Goal: Information Seeking & Learning: Find specific fact

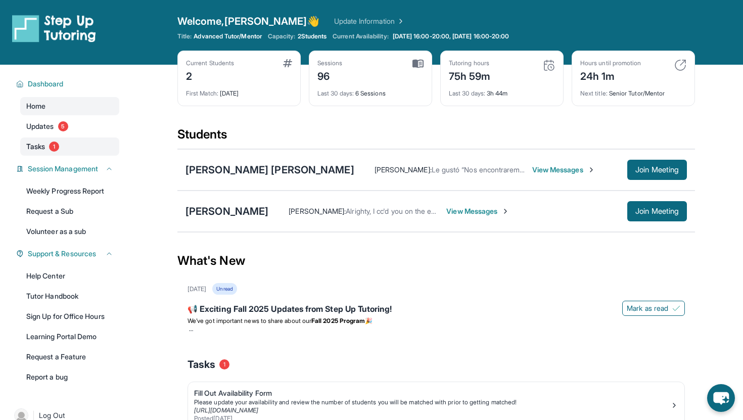
click at [57, 149] on span "1" at bounding box center [54, 147] width 10 height 10
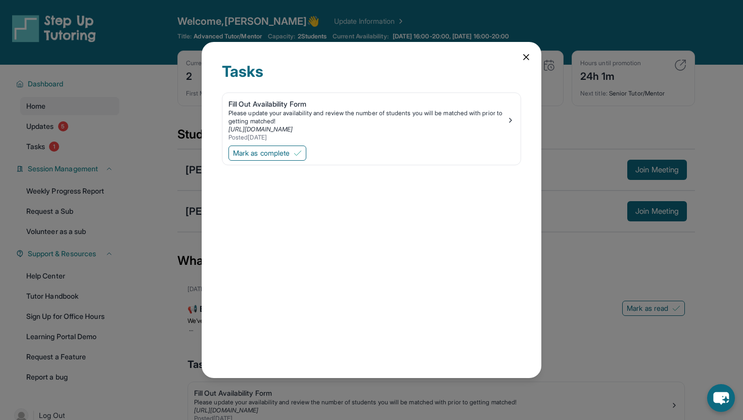
click at [57, 149] on div "Tasks Fill Out Availability Form Please update your availability and review the…" at bounding box center [371, 210] width 743 height 420
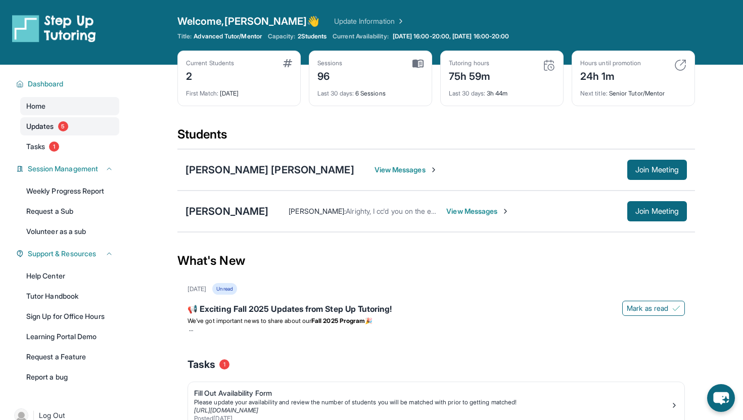
click at [62, 129] on span "5" at bounding box center [63, 126] width 10 height 10
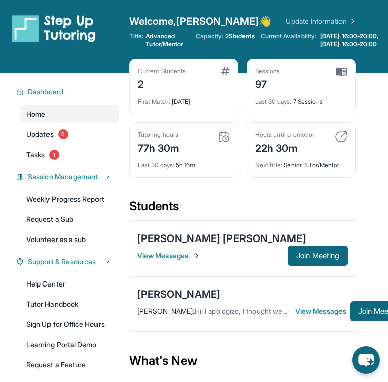
scroll to position [0, 28]
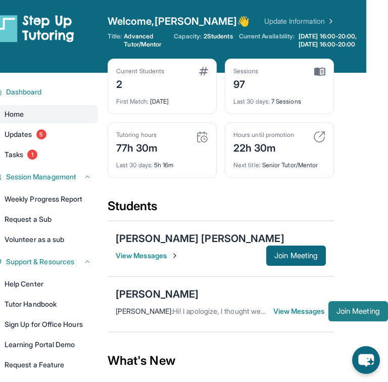
click at [349, 322] on button "Join Meeting" at bounding box center [359, 311] width 60 height 20
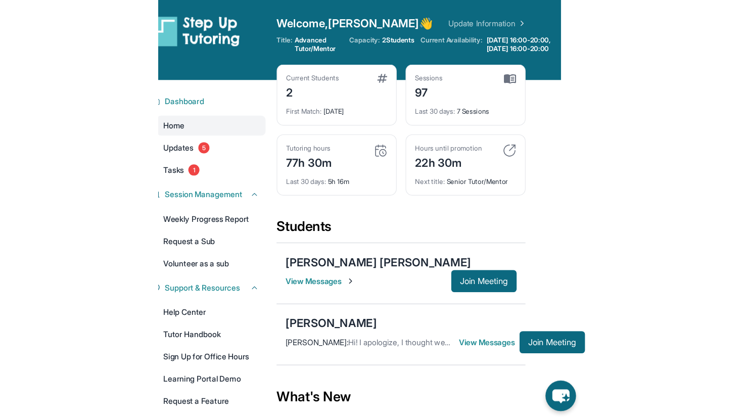
scroll to position [0, 0]
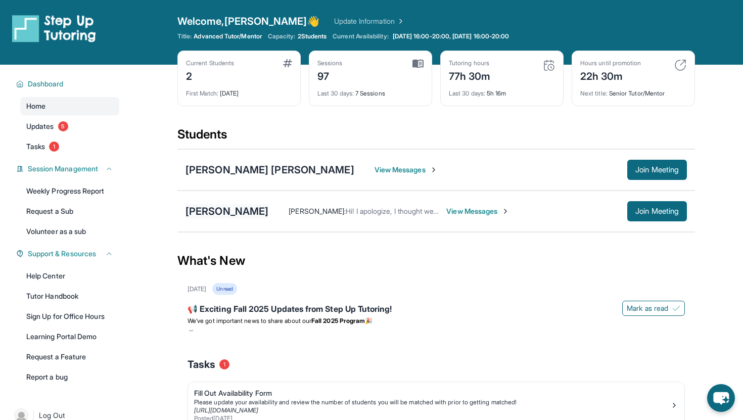
click at [239, 212] on div "[PERSON_NAME]" at bounding box center [227, 211] width 83 height 14
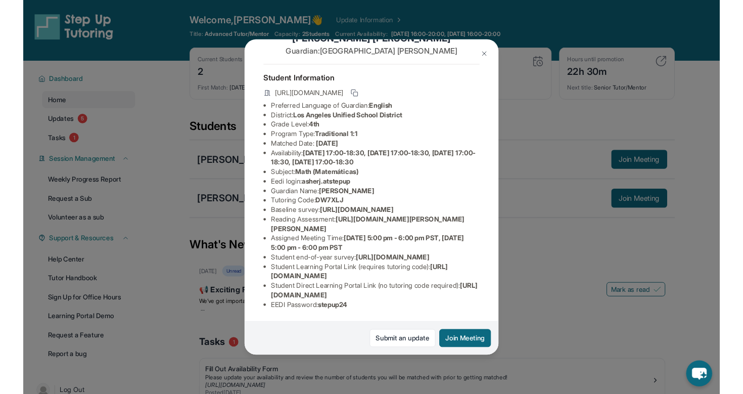
scroll to position [36, 0]
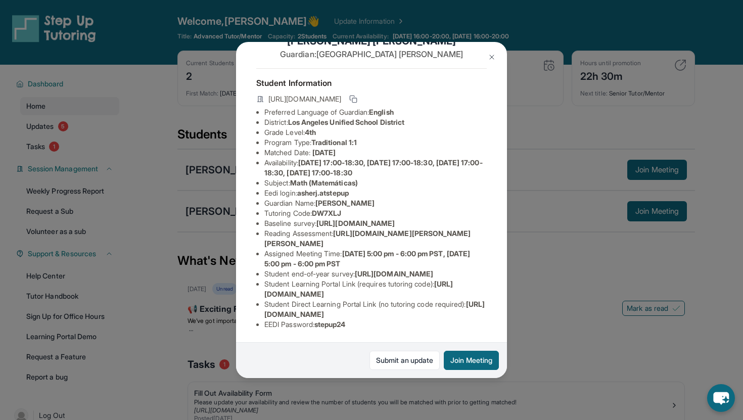
click at [309, 178] on span "Math (Matemáticas)" at bounding box center [324, 182] width 68 height 9
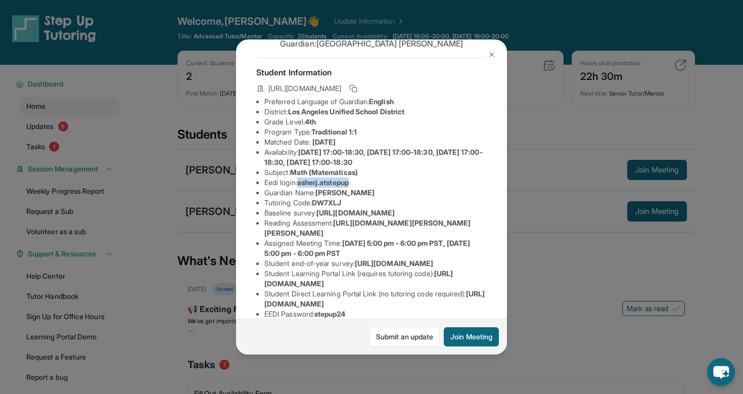
drag, startPoint x: 303, startPoint y: 181, endPoint x: 355, endPoint y: 179, distance: 51.6
click at [349, 179] on span "asherj.atstepup" at bounding box center [323, 182] width 52 height 9
copy span "asherj.atstepup"
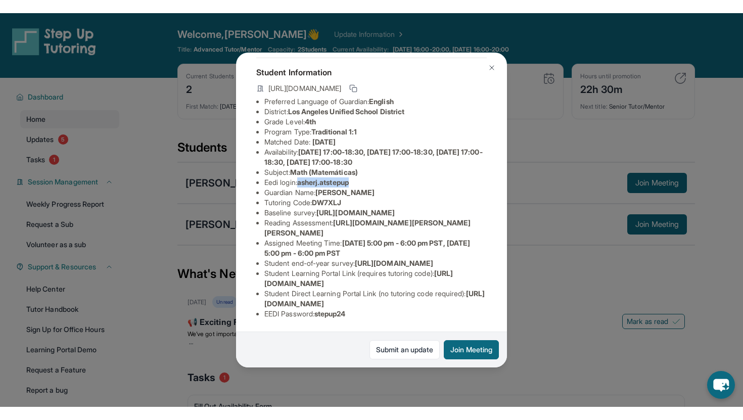
scroll to position [120, 0]
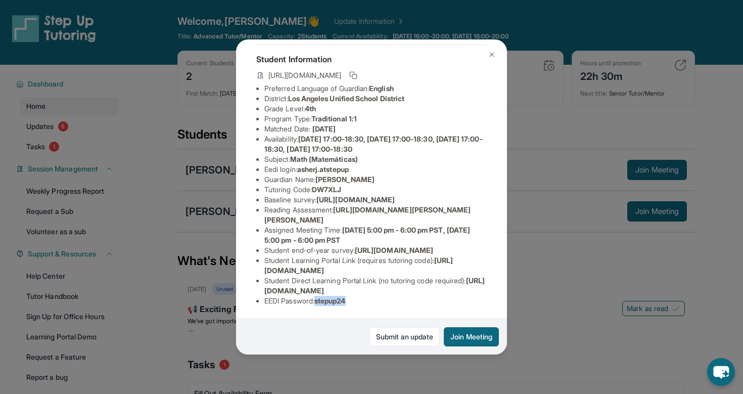
drag, startPoint x: 320, startPoint y: 300, endPoint x: 352, endPoint y: 299, distance: 32.4
click at [346, 299] on span "stepup24" at bounding box center [329, 300] width 31 height 9
copy span "stepup24"
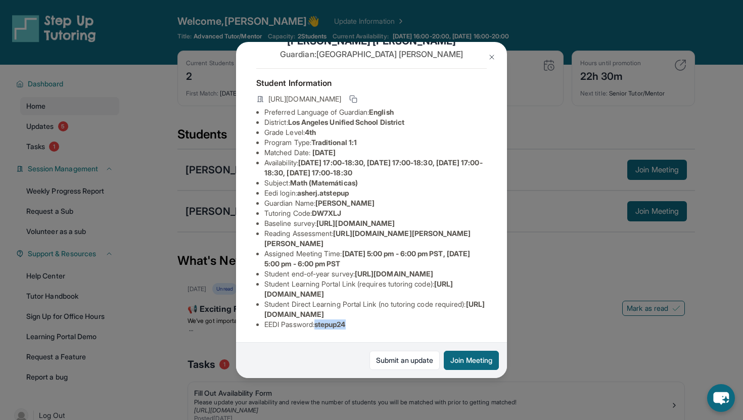
scroll to position [97, 0]
drag, startPoint x: 301, startPoint y: 125, endPoint x: 358, endPoint y: 125, distance: 56.6
click at [358, 188] on li "Eedi login : asherj.atstepup" at bounding box center [375, 193] width 222 height 10
copy span "asherj.atstepup"
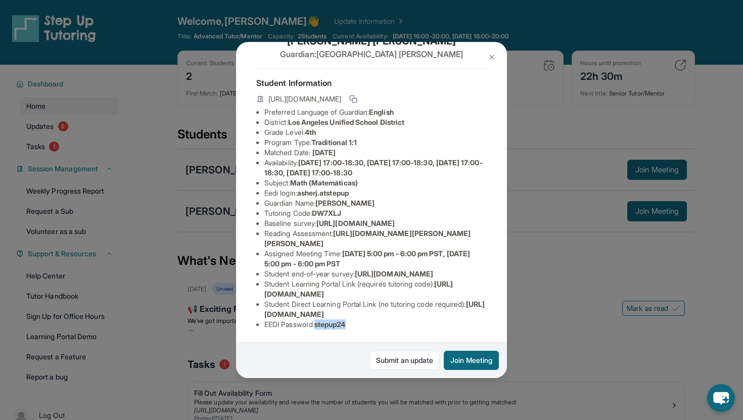
drag, startPoint x: 319, startPoint y: 325, endPoint x: 353, endPoint y: 324, distance: 33.9
click at [353, 325] on li "EEDI Password : stepup24" at bounding box center [375, 325] width 222 height 10
copy span "stepup24"
